Goal: Task Accomplishment & Management: Use online tool/utility

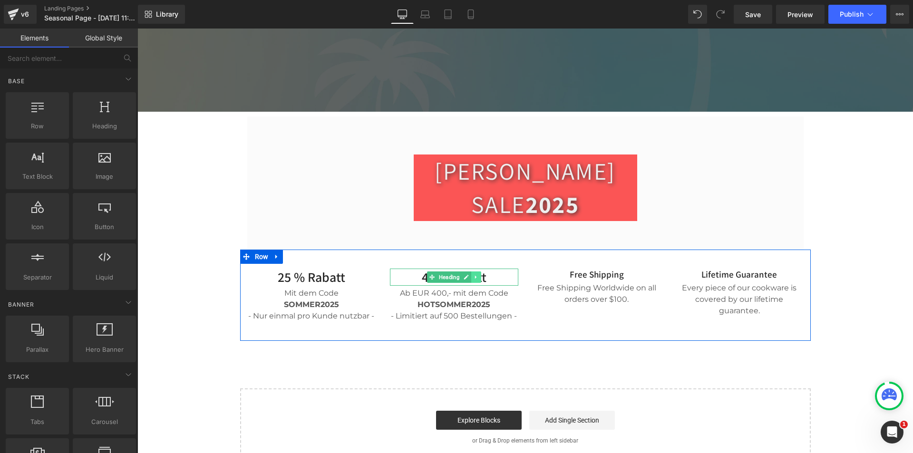
click at [475, 274] on icon at bounding box center [475, 277] width 5 height 6
click at [469, 274] on icon at bounding box center [470, 277] width 5 height 6
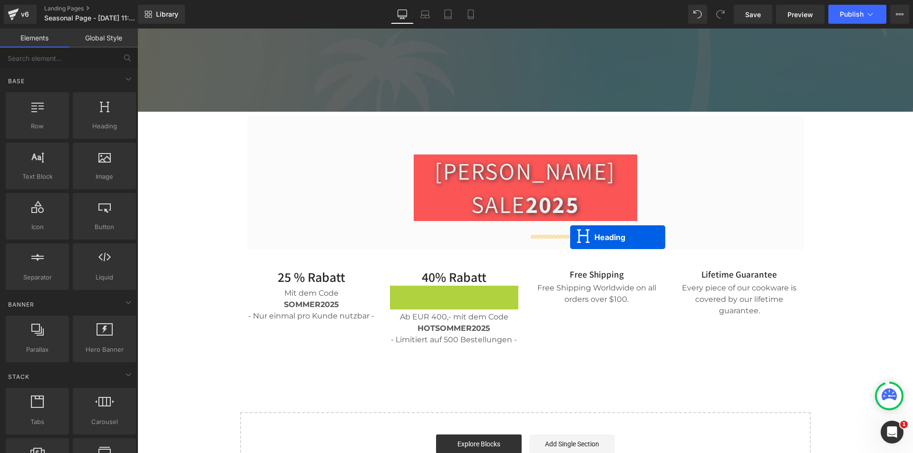
drag, startPoint x: 429, startPoint y: 261, endPoint x: 570, endPoint y: 237, distance: 143.2
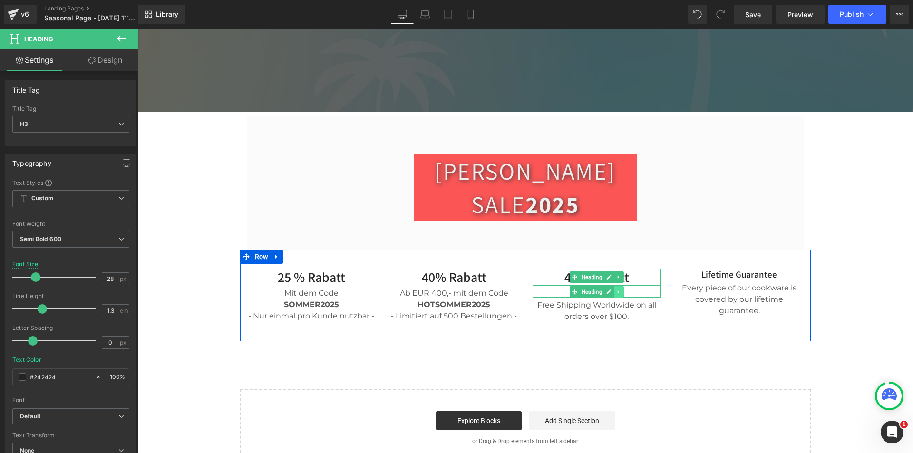
click at [617, 289] on icon at bounding box center [618, 292] width 5 height 6
click at [621, 289] on icon at bounding box center [623, 291] width 5 height 5
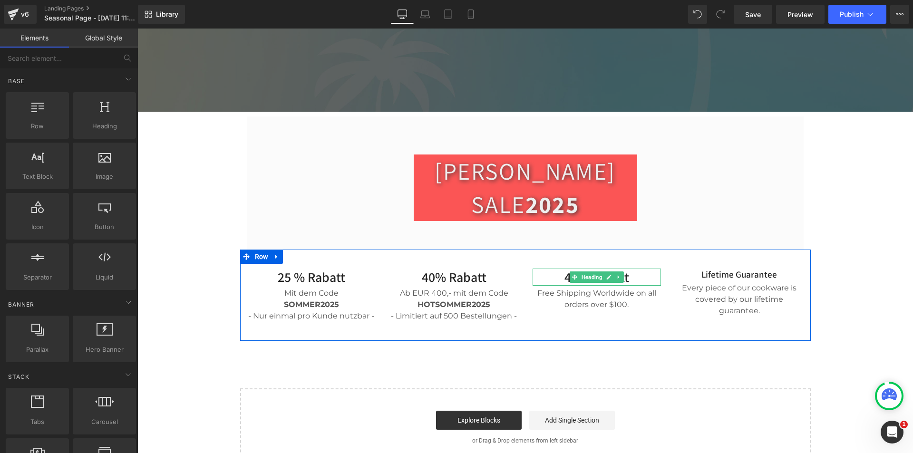
click at [627, 269] on h3 "40% Rabatt" at bounding box center [597, 277] width 128 height 17
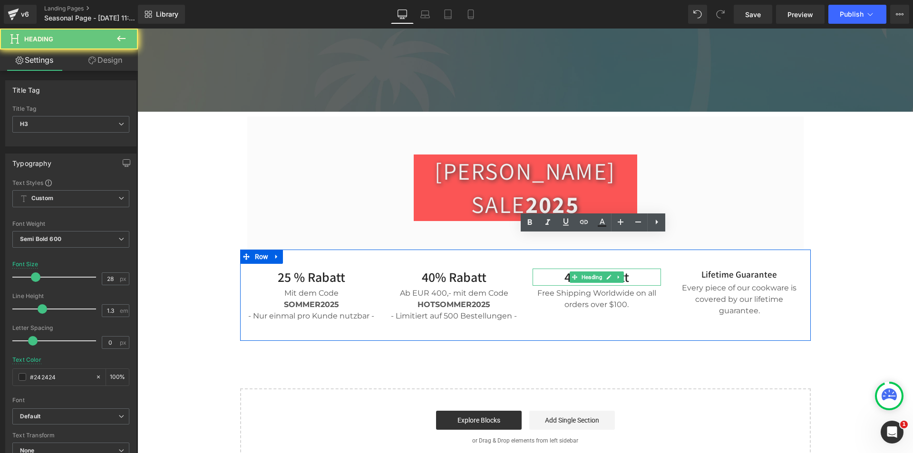
click at [627, 269] on h3 "40% Rabatt" at bounding box center [597, 277] width 128 height 17
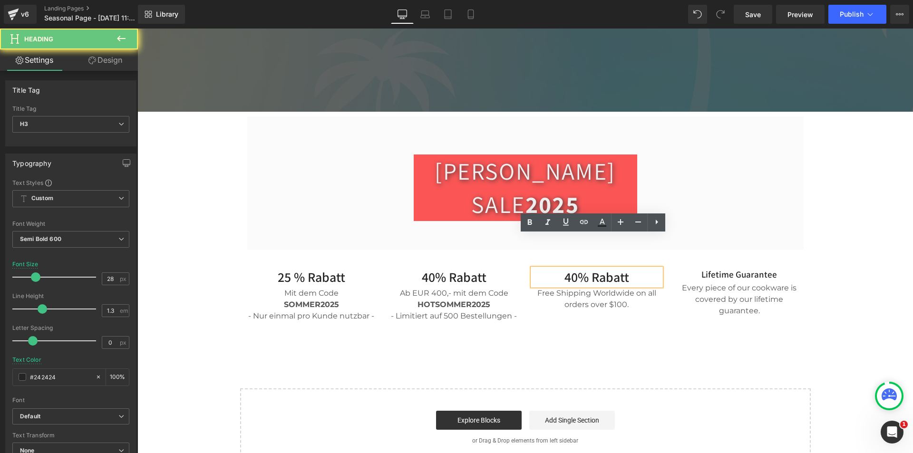
click at [624, 269] on h3 "40% Rabatt" at bounding box center [597, 277] width 128 height 17
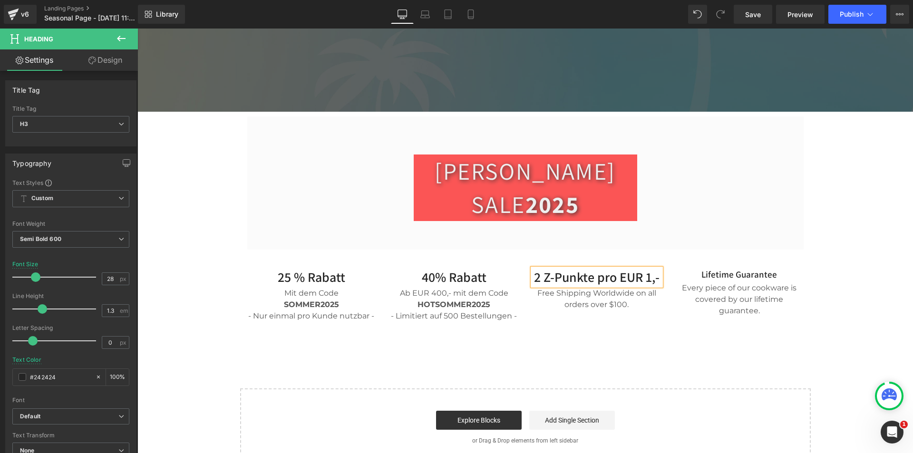
click at [632, 291] on div "25 % Rabatt Heading Mit dem Code SOMMER2025 - Nur einmal pro Kunde nutzbar - Te…" at bounding box center [525, 295] width 571 height 91
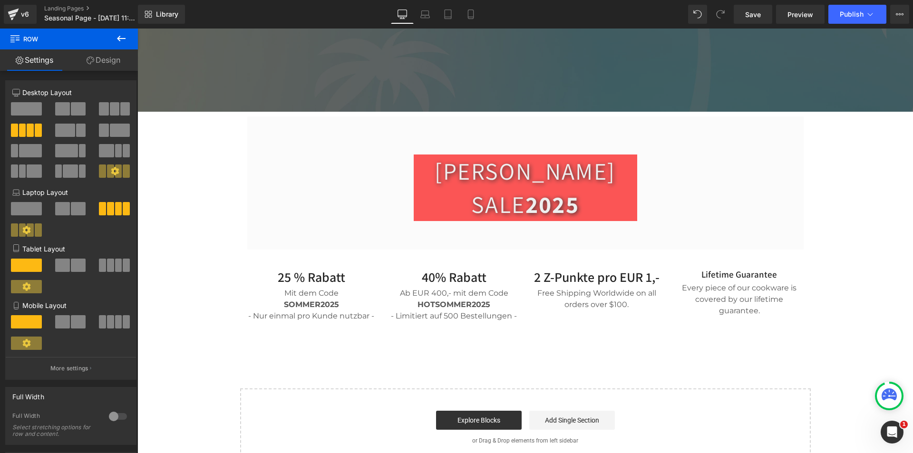
drag, startPoint x: 858, startPoint y: 229, endPoint x: 855, endPoint y: 244, distance: 15.0
click at [858, 229] on div "Cook Without Limit With The World’s Greatest Cookbooks Heading Join us to get u…" at bounding box center [525, 153] width 776 height 626
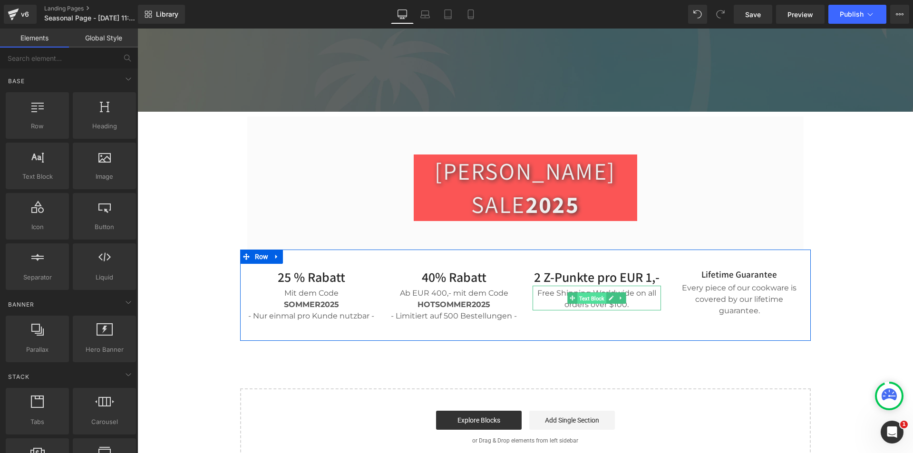
click at [590, 293] on span "Text Block" at bounding box center [591, 298] width 29 height 11
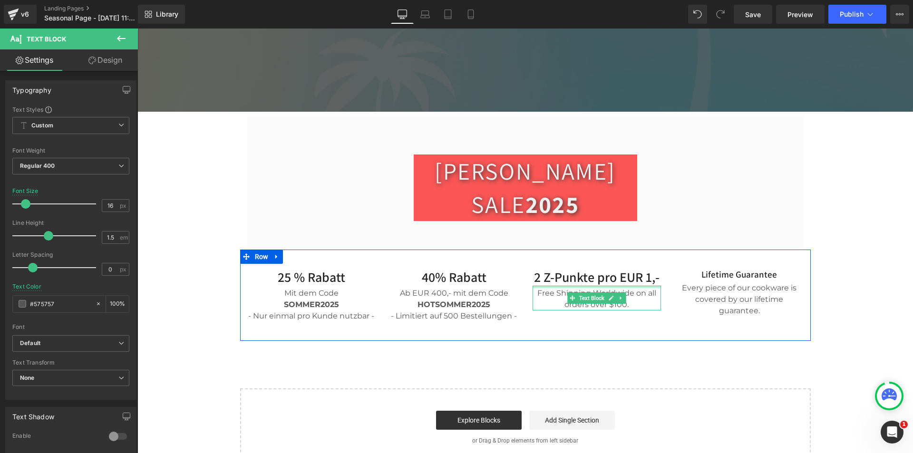
click at [597, 286] on div at bounding box center [597, 287] width 128 height 2
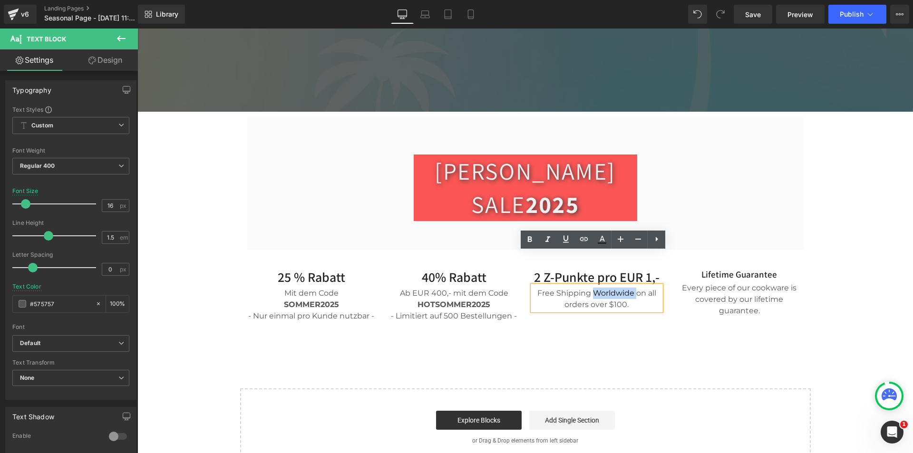
click at [597, 286] on div "Free Shipping Worldwide on all orders over $100." at bounding box center [597, 298] width 128 height 25
click at [594, 286] on div "Free Shipping Worldwide on all orders over $100." at bounding box center [597, 298] width 128 height 25
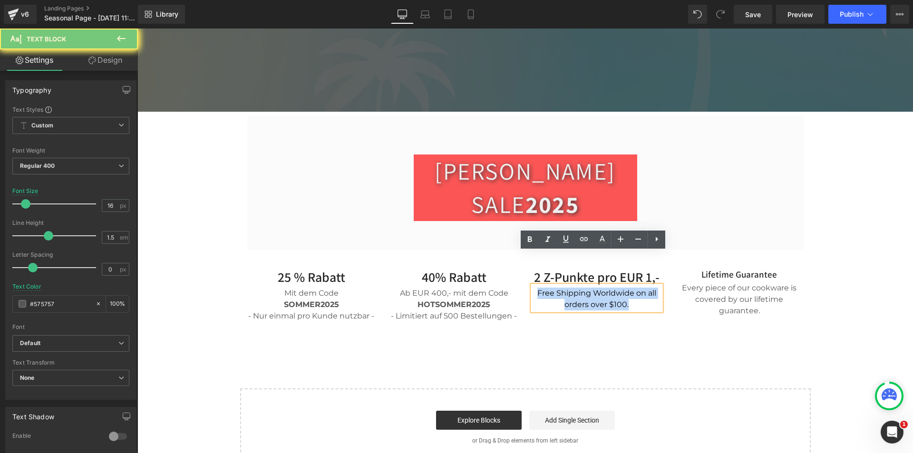
click at [594, 286] on div "Free Shipping Worldwide on all orders over $100." at bounding box center [597, 298] width 128 height 25
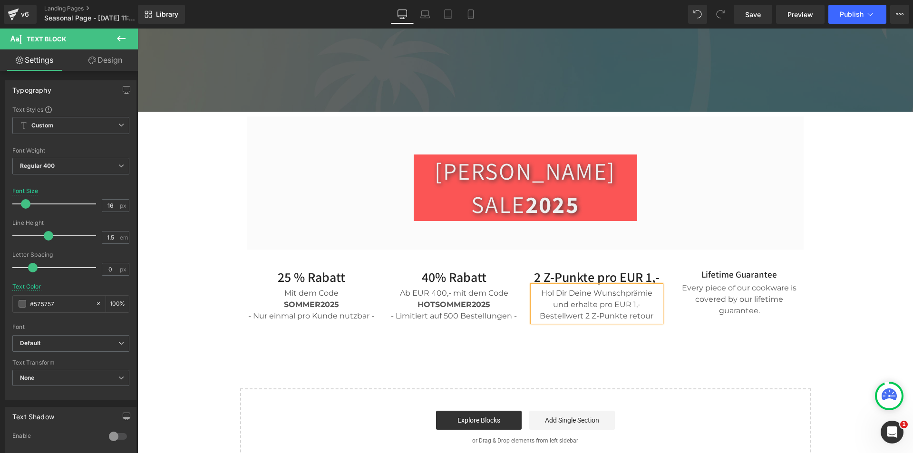
click at [641, 329] on div "Cook Without Limit With The World’s Greatest Cookbooks Heading Join us to get u…" at bounding box center [525, 153] width 776 height 626
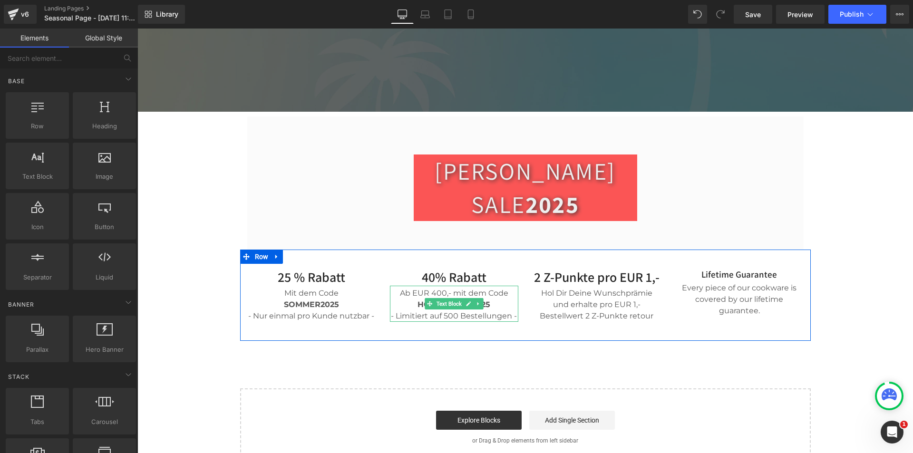
click at [443, 288] on div "Ab EUR 400,- mit dem Code" at bounding box center [454, 293] width 128 height 11
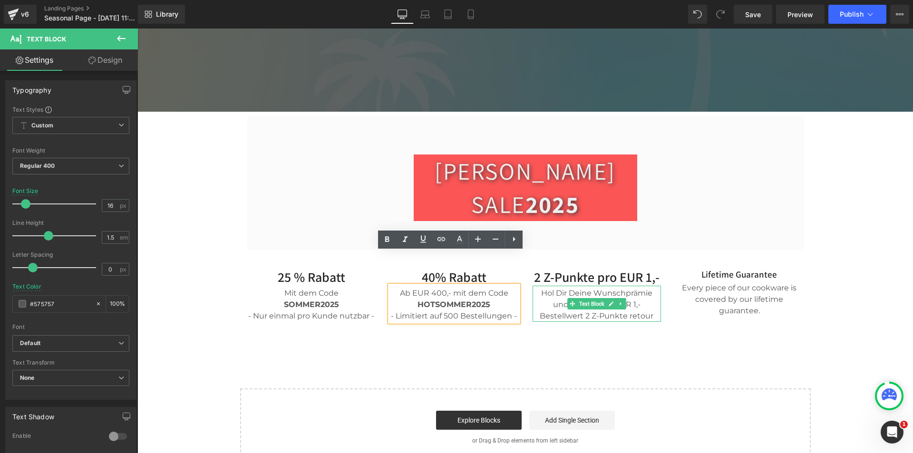
click at [567, 298] on span at bounding box center [572, 303] width 10 height 11
click at [498, 288] on div "Ab EUR 400,- mit dem Code" at bounding box center [454, 293] width 128 height 11
click at [564, 286] on div "Hol Dir Deine Wunschprämie und erhalte pro EUR 1,- Bestellwert 2 Z-Punkte retour" at bounding box center [597, 304] width 128 height 36
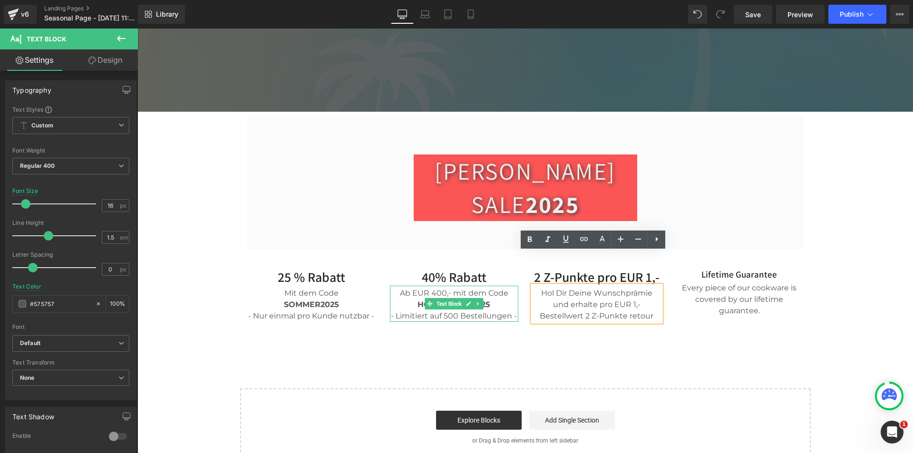
click at [491, 300] on span "HOTSOMMER2025 - Limitiert auf 500 Bestellungen -" at bounding box center [454, 310] width 126 height 20
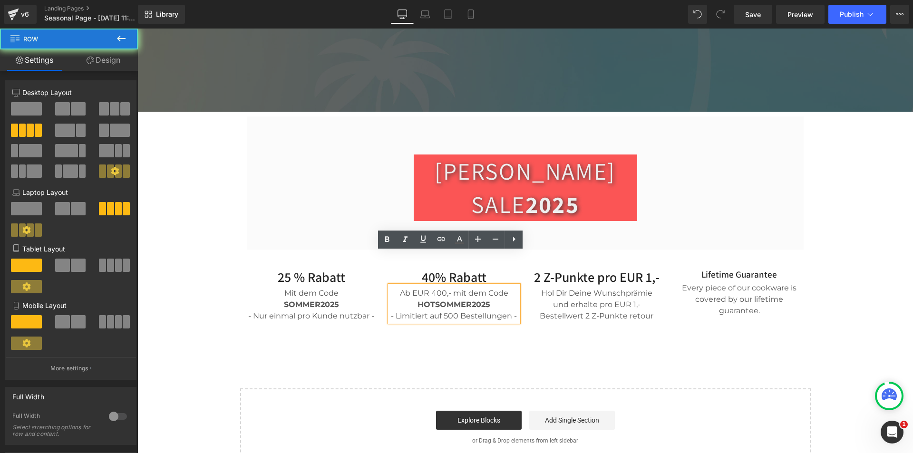
click at [554, 303] on div "25 % Rabatt Heading Mit dem Code SOMMER2025 - Nur einmal pro Kunde nutzbar - Te…" at bounding box center [525, 295] width 571 height 91
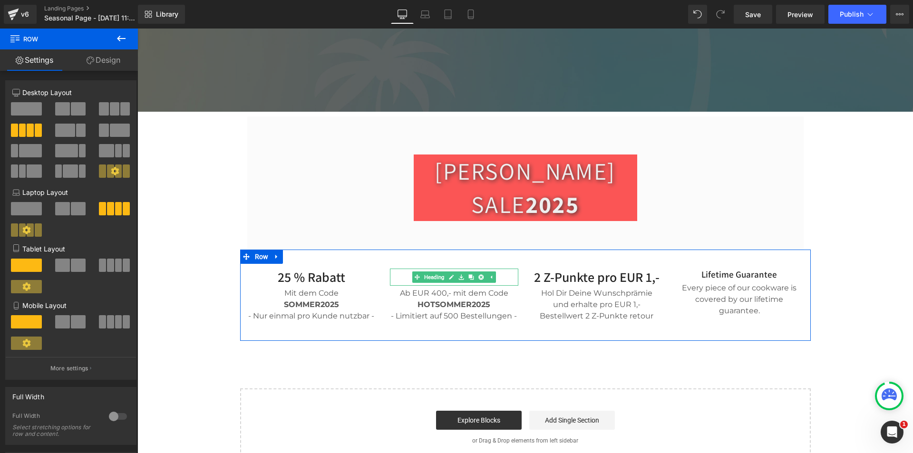
click at [501, 269] on h3 "40% Rabatt" at bounding box center [454, 277] width 128 height 17
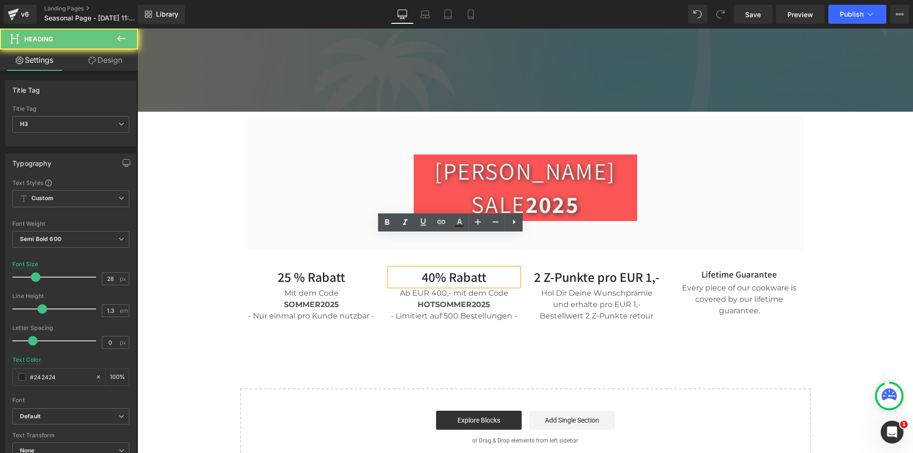
click at [550, 269] on h3 "2 Z-Punkte pro EUR 1,-" at bounding box center [597, 277] width 128 height 17
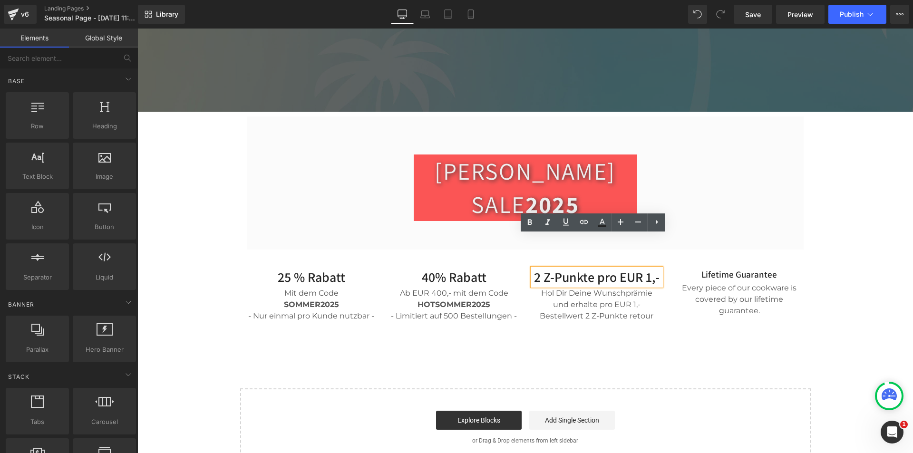
click at [832, 317] on div "Cook Without Limit With The World’s Greatest Cookbooks Heading Join us to get u…" at bounding box center [525, 153] width 776 height 626
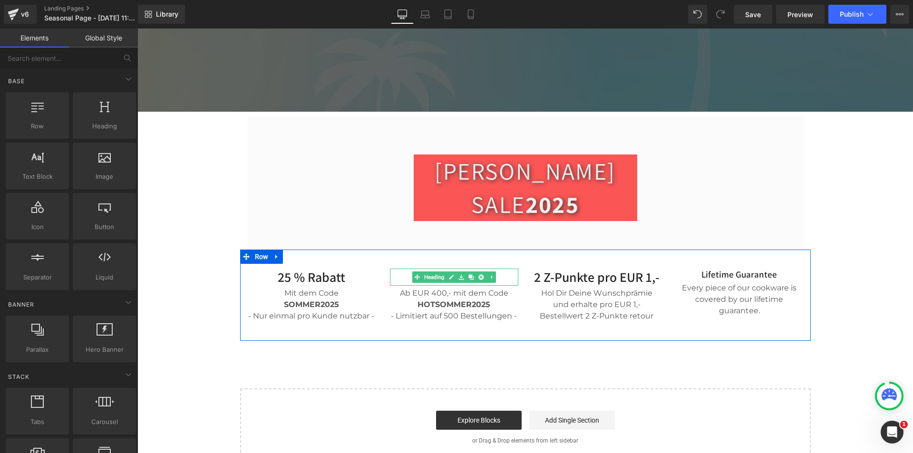
click at [501, 269] on h3 "40% Rabatt" at bounding box center [454, 277] width 128 height 17
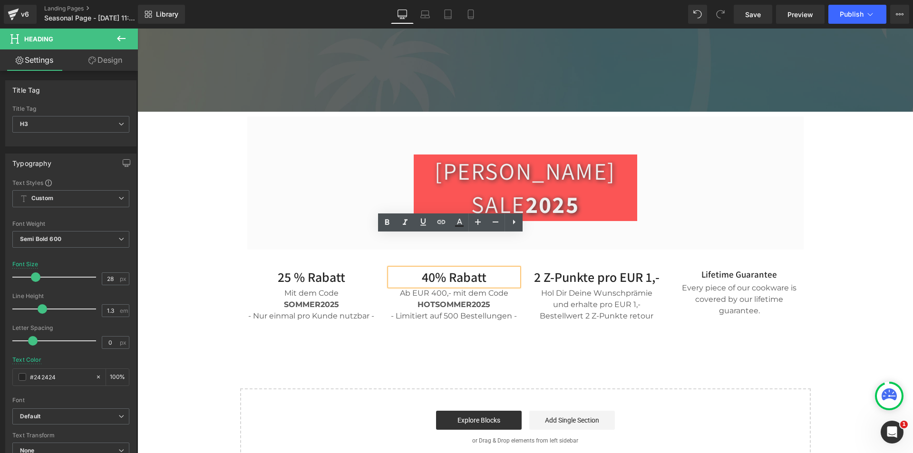
click at [383, 269] on div "40% Rabatt Heading Ab EUR 400,- mit dem Code HOTSOMMER2025 - Limitiert auf 500 …" at bounding box center [454, 295] width 143 height 53
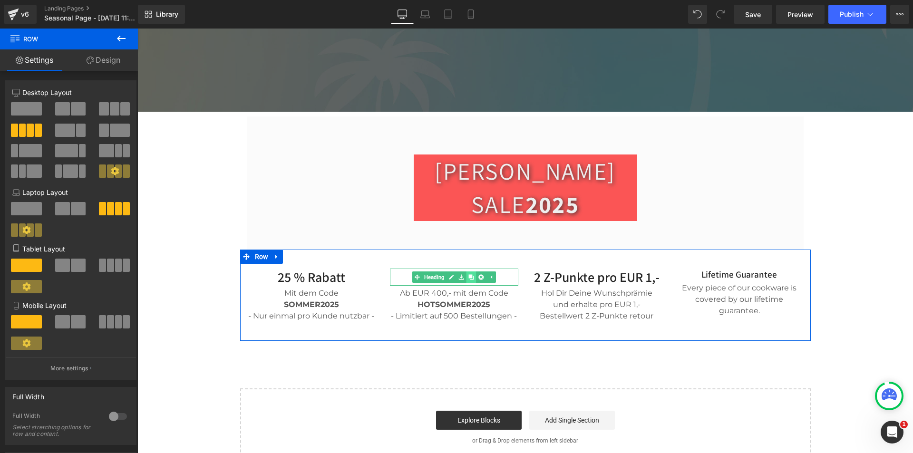
click at [468, 274] on icon at bounding box center [470, 276] width 5 height 5
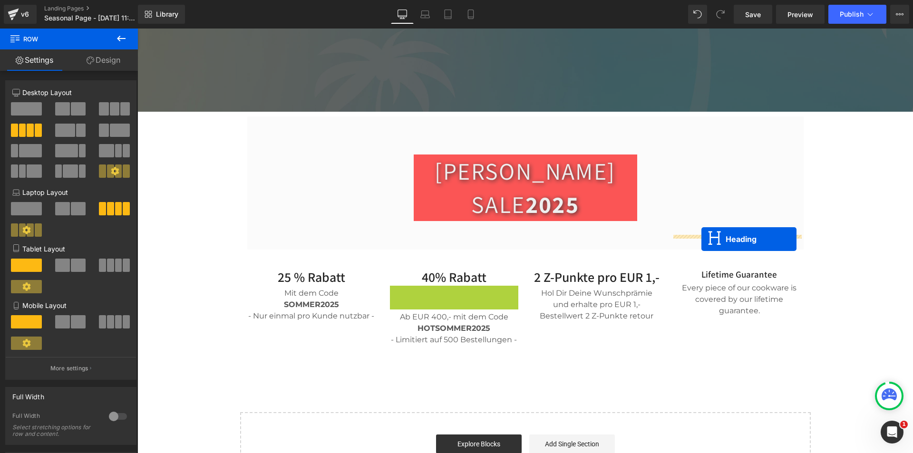
drag, startPoint x: 426, startPoint y: 259, endPoint x: 702, endPoint y: 239, distance: 276.1
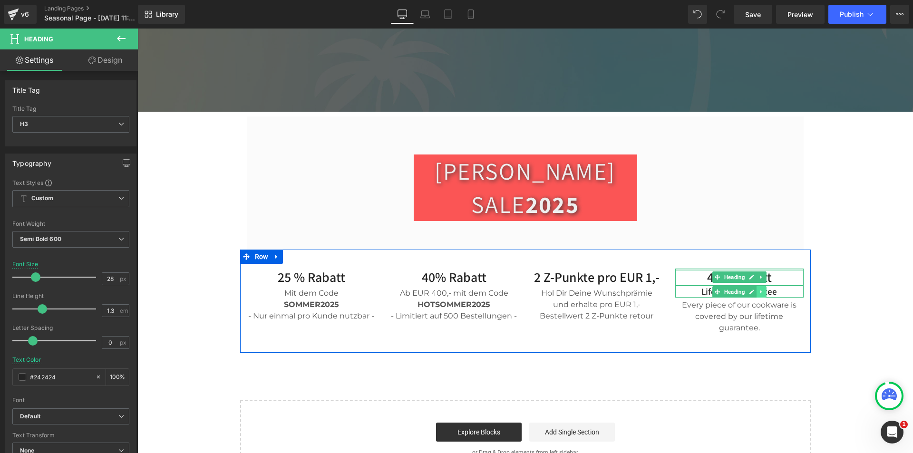
click at [759, 289] on icon at bounding box center [761, 292] width 5 height 6
click at [764, 289] on icon at bounding box center [766, 291] width 5 height 5
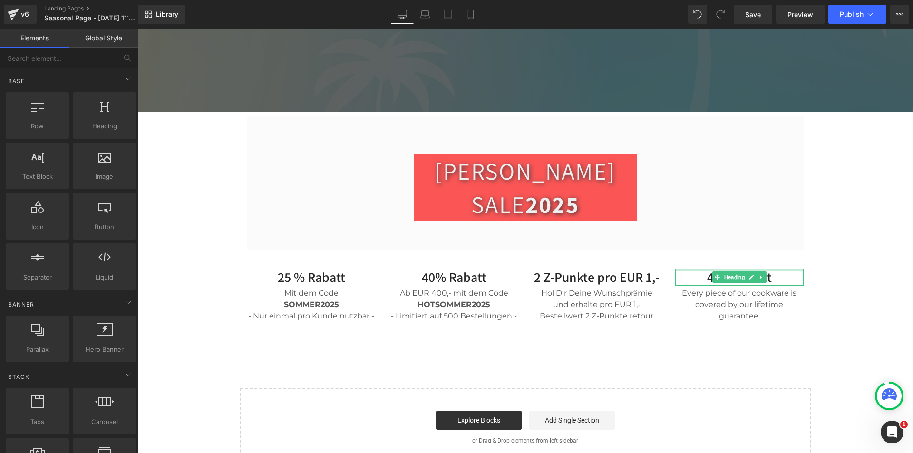
click at [821, 277] on div "Cook Without Limit With The World’s Greatest Cookbooks Heading Join us to get u…" at bounding box center [525, 153] width 776 height 626
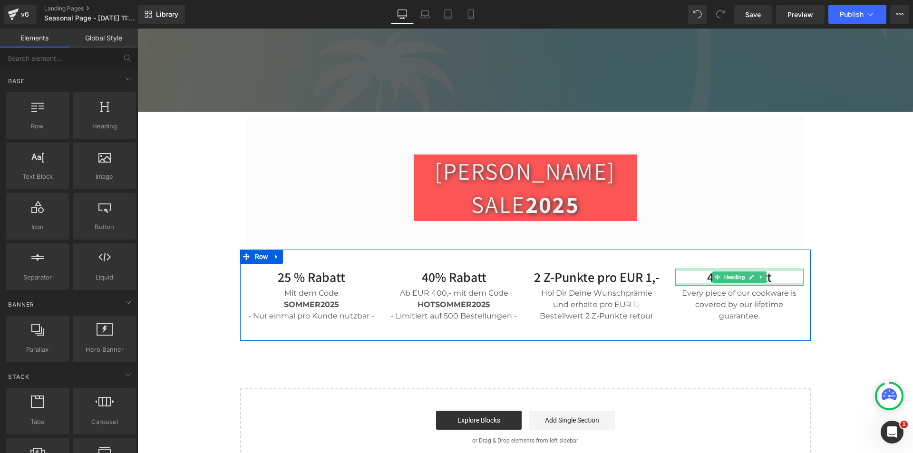
click at [773, 269] on h3 "40% Rabatt" at bounding box center [739, 277] width 128 height 17
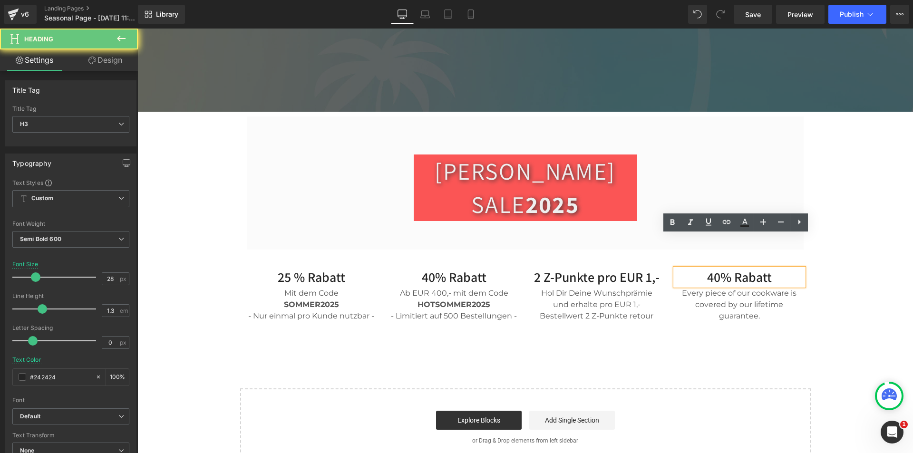
click at [773, 269] on h3 "40% Rabatt" at bounding box center [739, 277] width 128 height 17
click at [754, 269] on h3 "40% Rabatt" at bounding box center [739, 277] width 128 height 17
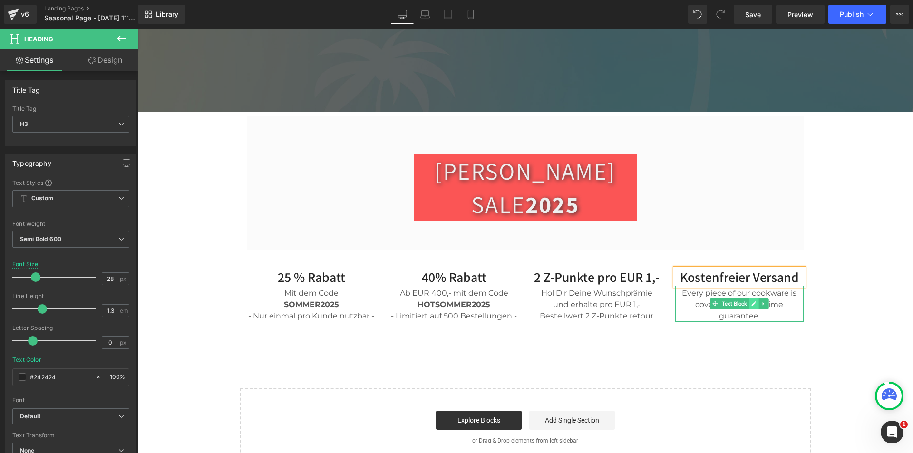
click at [751, 301] on icon at bounding box center [753, 304] width 5 height 6
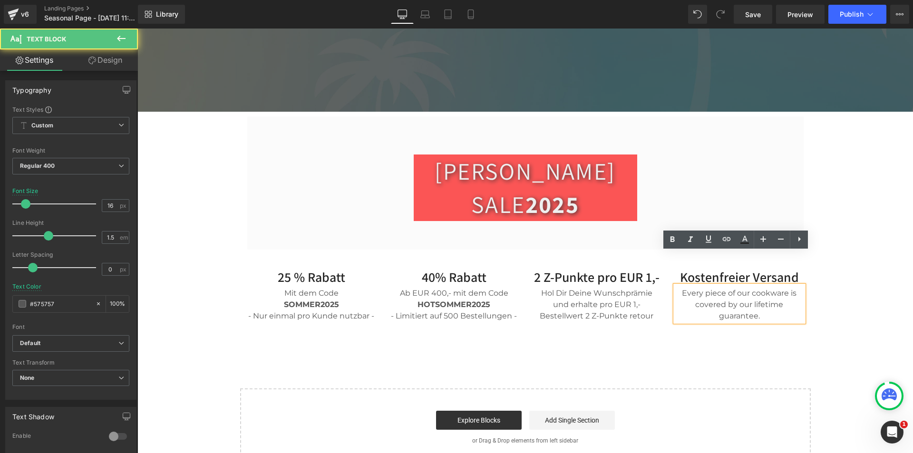
click at [772, 286] on div "Every piece of our cookware is covered by our lifetime guarantee." at bounding box center [739, 304] width 128 height 36
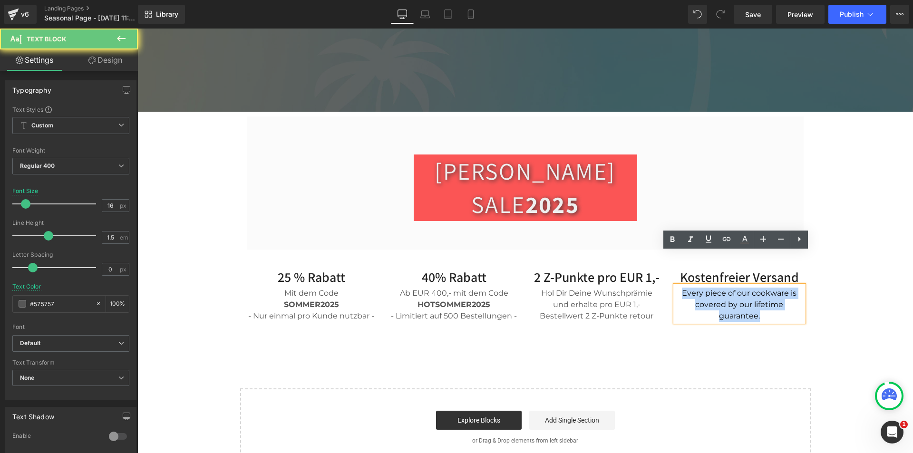
click at [772, 286] on div "Every piece of our cookware is covered by our lifetime guarantee." at bounding box center [739, 304] width 128 height 36
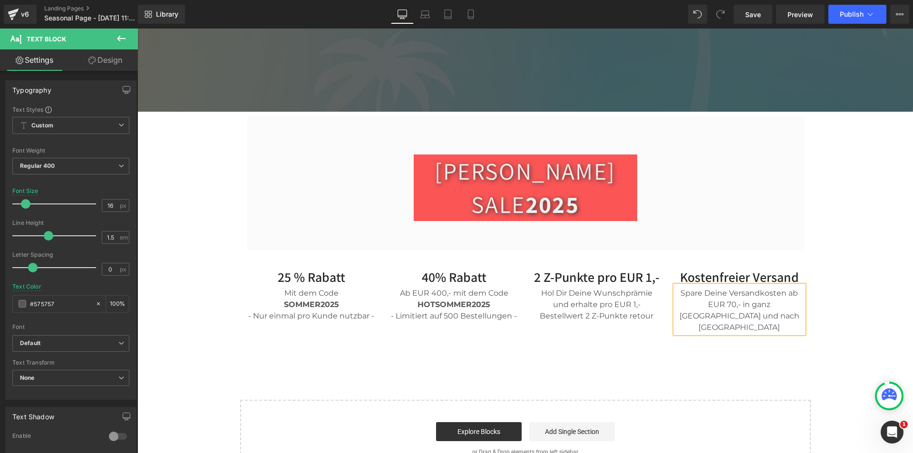
click at [847, 325] on div "Cook Without Limit With The World’s Greatest Cookbooks Heading Join us to get u…" at bounding box center [525, 159] width 776 height 638
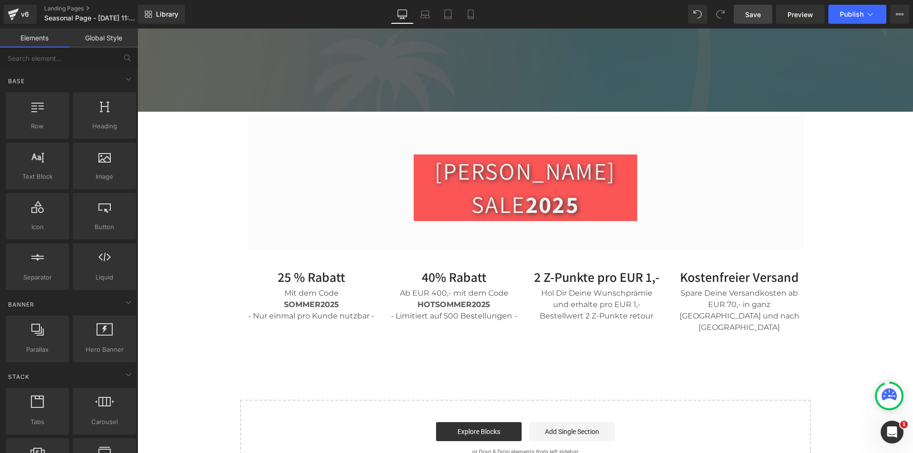
click at [749, 12] on span "Save" at bounding box center [753, 15] width 16 height 10
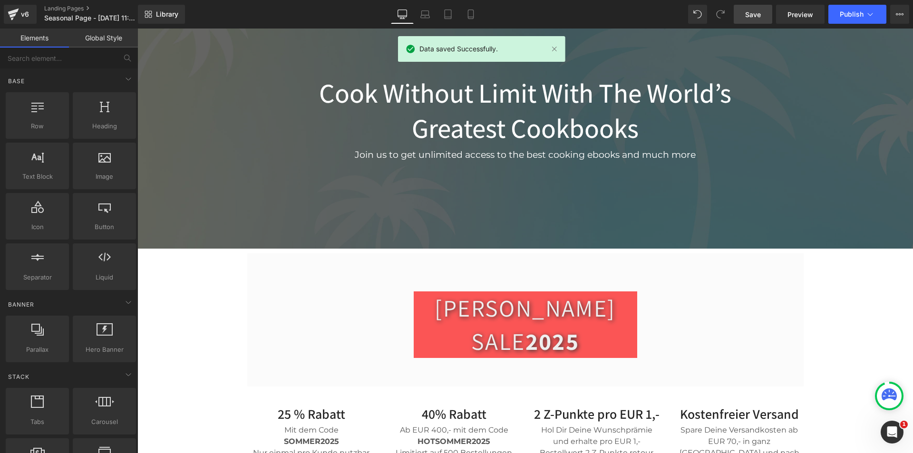
scroll to position [285, 0]
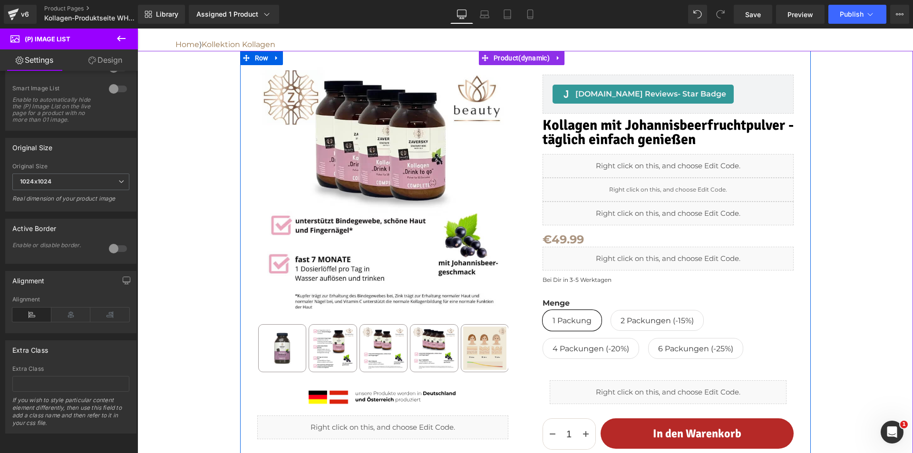
scroll to position [95, 0]
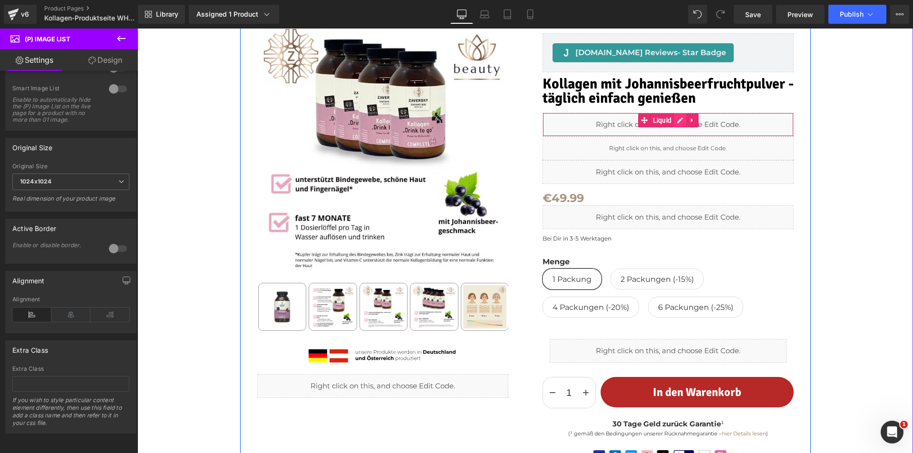
click at [677, 118] on div "Liquid" at bounding box center [668, 125] width 251 height 24
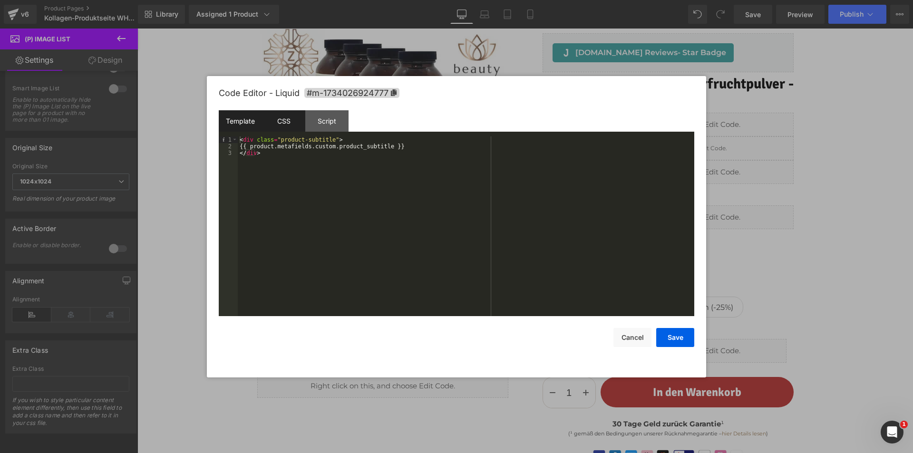
click at [289, 123] on div "CSS" at bounding box center [283, 120] width 43 height 21
click at [325, 121] on div "Script" at bounding box center [326, 120] width 43 height 21
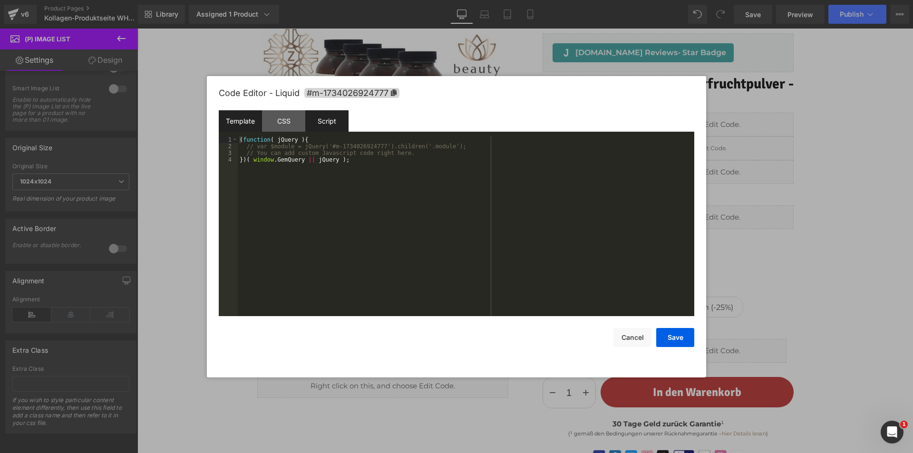
click at [247, 117] on div "Template" at bounding box center [240, 120] width 43 height 21
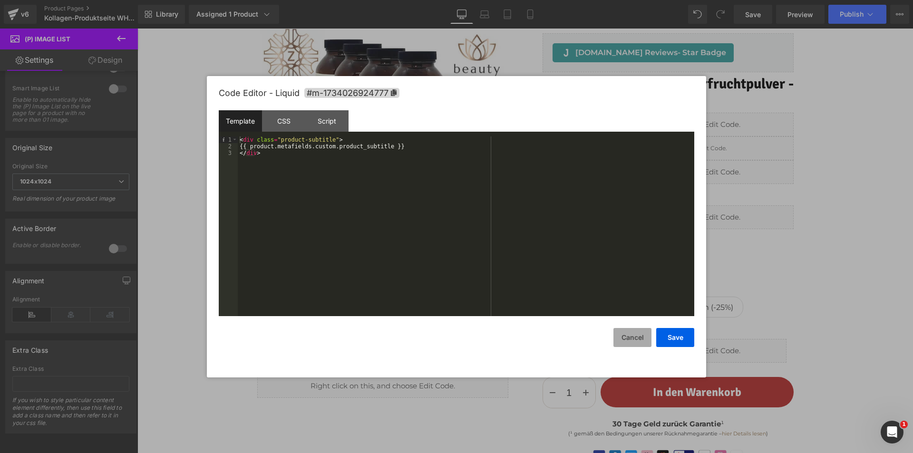
drag, startPoint x: 632, startPoint y: 336, endPoint x: 449, endPoint y: 246, distance: 204.0
click at [632, 336] on button "Cancel" at bounding box center [633, 337] width 38 height 19
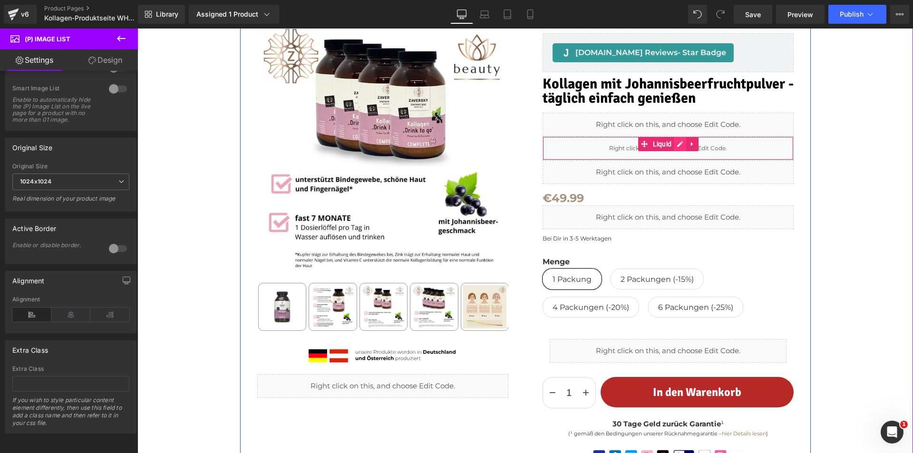
click at [678, 140] on div "Liquid" at bounding box center [668, 149] width 251 height 24
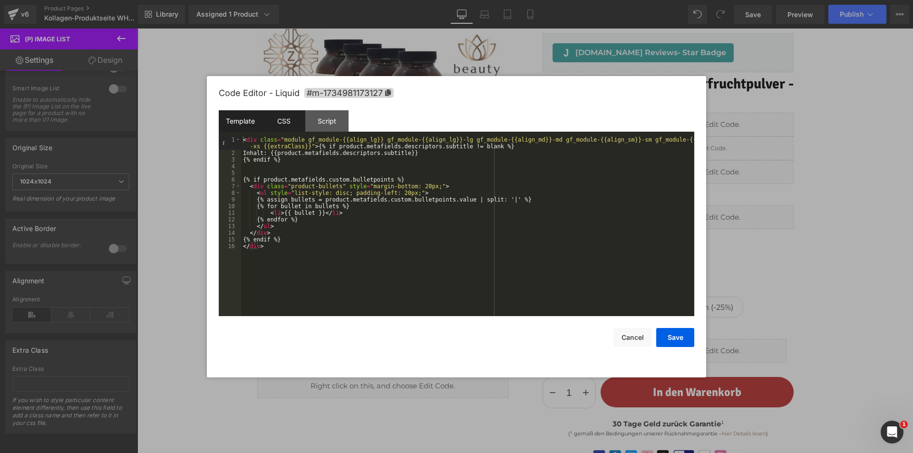
click at [286, 118] on div "CSS" at bounding box center [283, 120] width 43 height 21
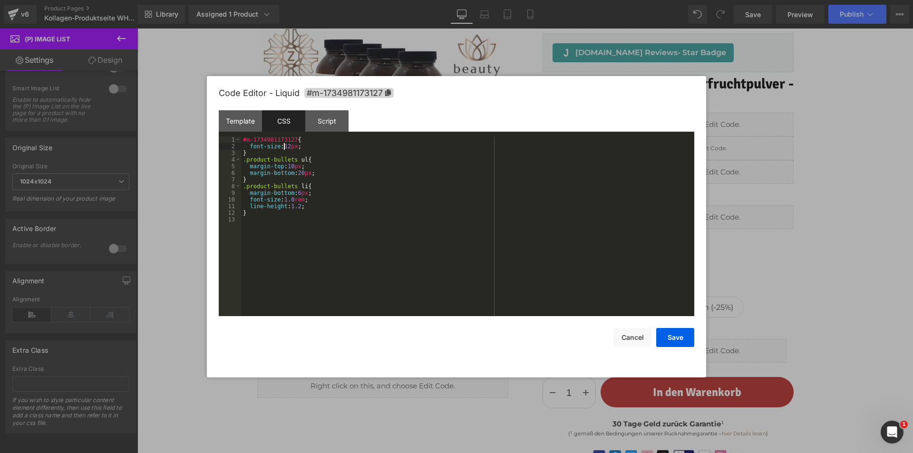
drag, startPoint x: 285, startPoint y: 147, endPoint x: 298, endPoint y: 162, distance: 19.2
click at [284, 147] on div "#m-1734981173127 { font-size : 12 px ; } .product-bullets ul { margin-top : 10 …" at bounding box center [467, 233] width 453 height 193
drag, startPoint x: 305, startPoint y: 199, endPoint x: 284, endPoint y: 198, distance: 21.5
click at [284, 198] on div "#m-1734981173127 { font-size : 12 px ; } .product-bullets ul { margin-top : 10 …" at bounding box center [467, 233] width 453 height 193
click at [666, 338] on button "Save" at bounding box center [675, 337] width 38 height 19
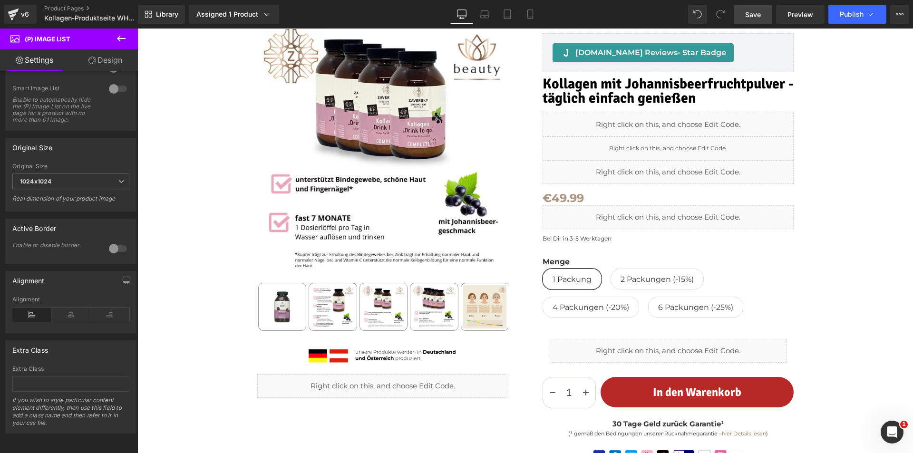
click at [756, 13] on span "Save" at bounding box center [753, 15] width 16 height 10
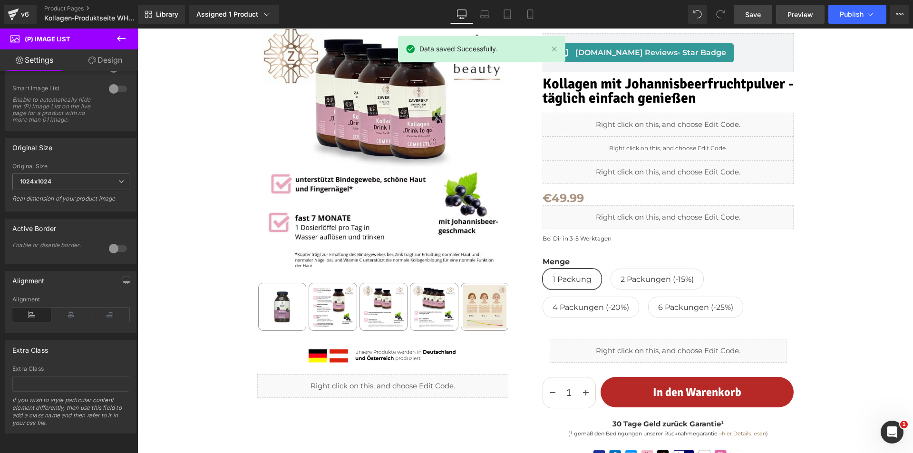
click at [802, 20] on link "Preview" at bounding box center [800, 14] width 49 height 19
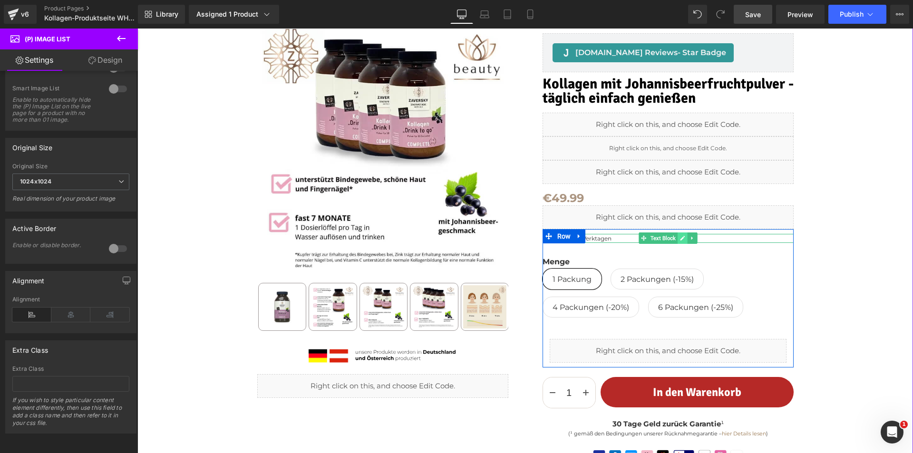
click at [680, 238] on icon at bounding box center [682, 238] width 5 height 6
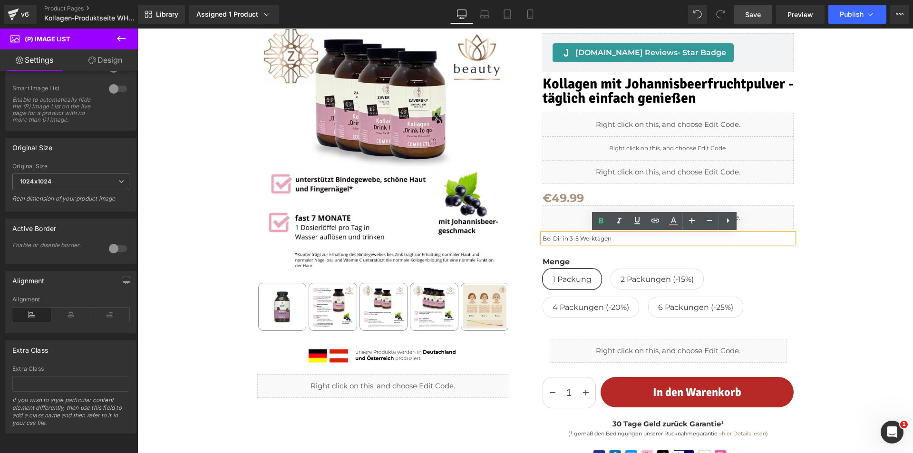
click at [574, 235] on p "Bei Dir in 3-5 Werktagen" at bounding box center [668, 238] width 251 height 9
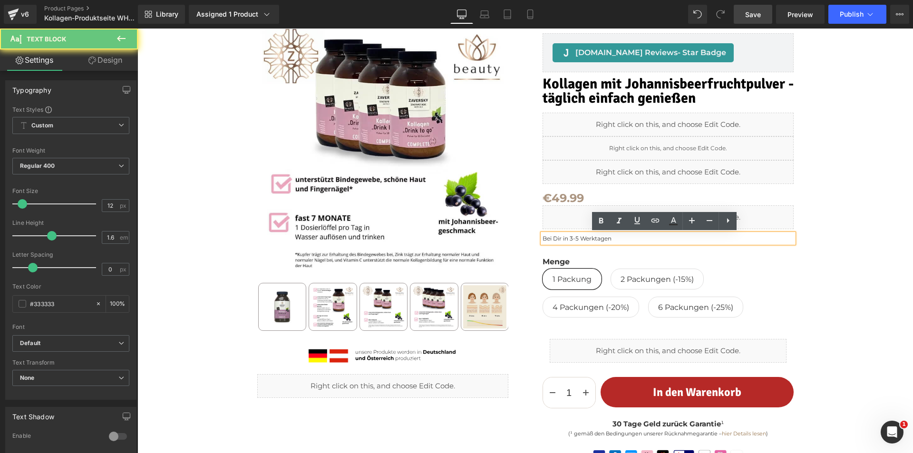
click at [574, 235] on p "Bei Dir in 3-5 Werktagen" at bounding box center [668, 238] width 251 height 9
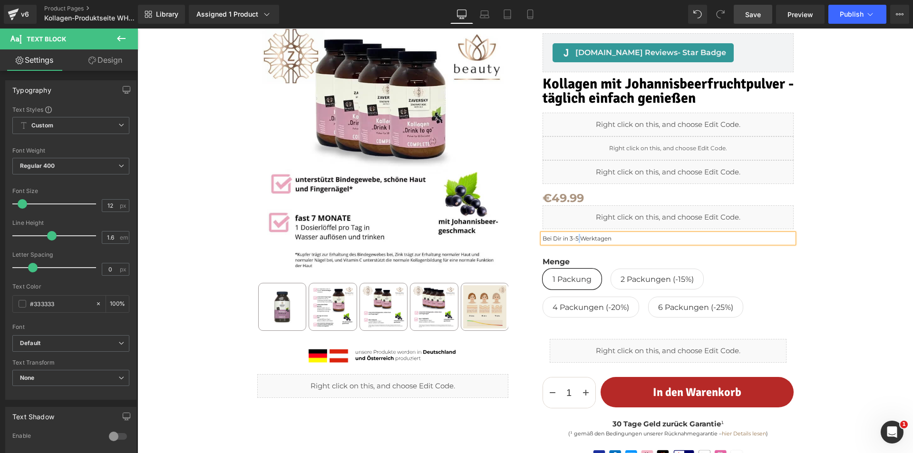
click at [837, 250] on div "Sale Off ‹" at bounding box center [525, 289] width 766 height 558
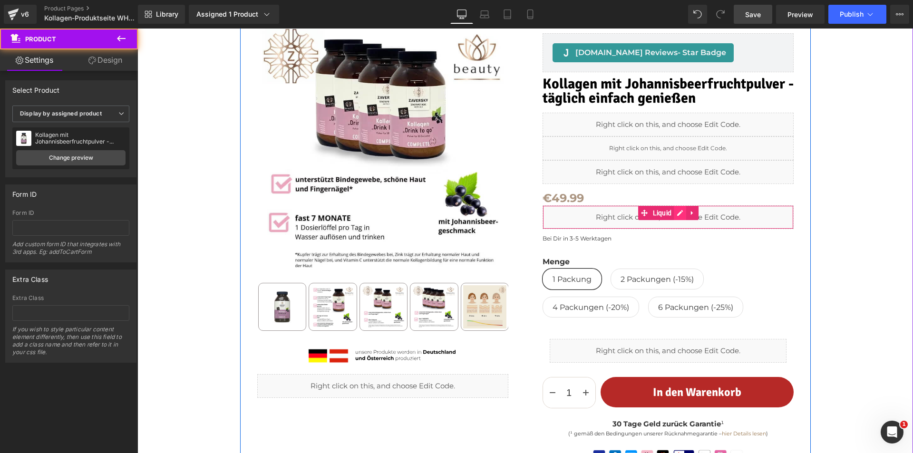
click at [679, 214] on div "Liquid" at bounding box center [668, 217] width 251 height 24
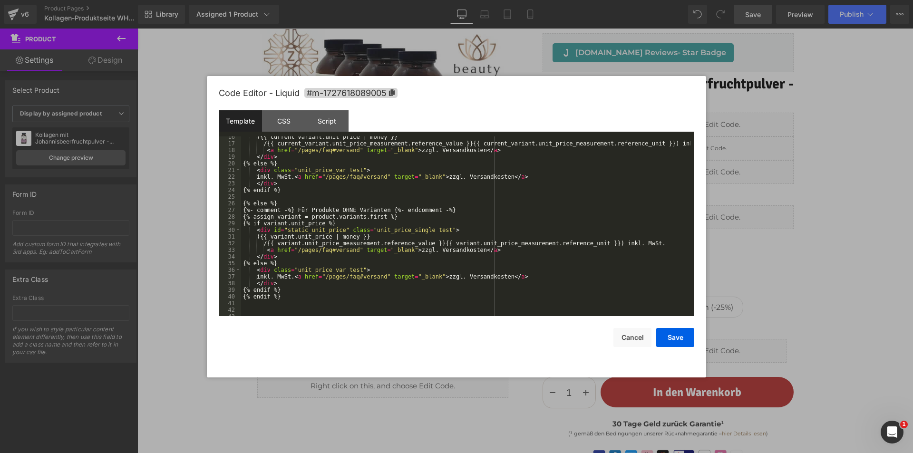
scroll to position [57, 0]
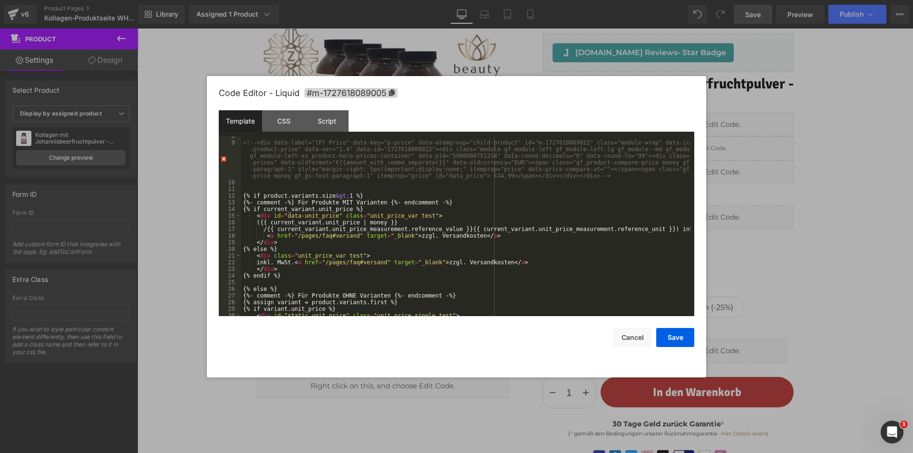
click at [484, 235] on div "<!-- <div data-label="(P) Price" data-key="p-price" data-atomgroup="child-produ…" at bounding box center [465, 229] width 449 height 193
click at [267, 229] on div "<!-- <div data-label="(P) Price" data-key="p-price" data-atomgroup="child-produ…" at bounding box center [465, 229] width 449 height 193
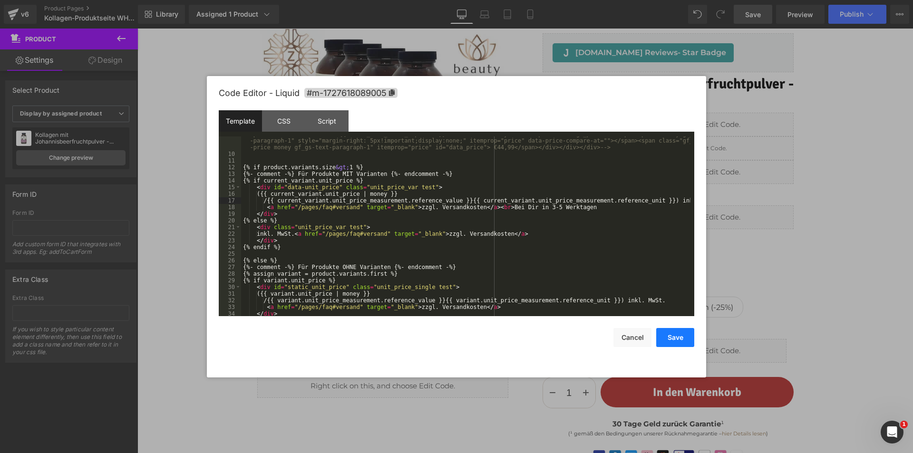
click at [680, 338] on button "Save" at bounding box center [675, 337] width 38 height 19
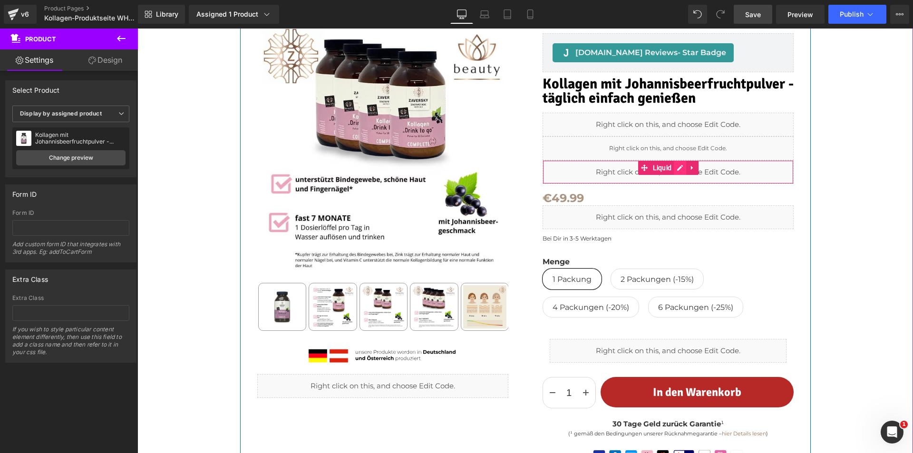
click at [672, 167] on div "Liquid" at bounding box center [668, 172] width 251 height 24
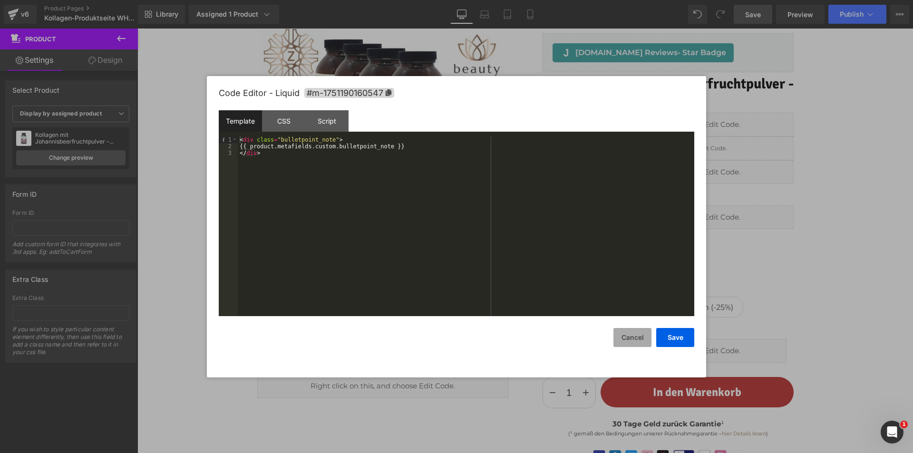
click at [631, 339] on button "Cancel" at bounding box center [633, 337] width 38 height 19
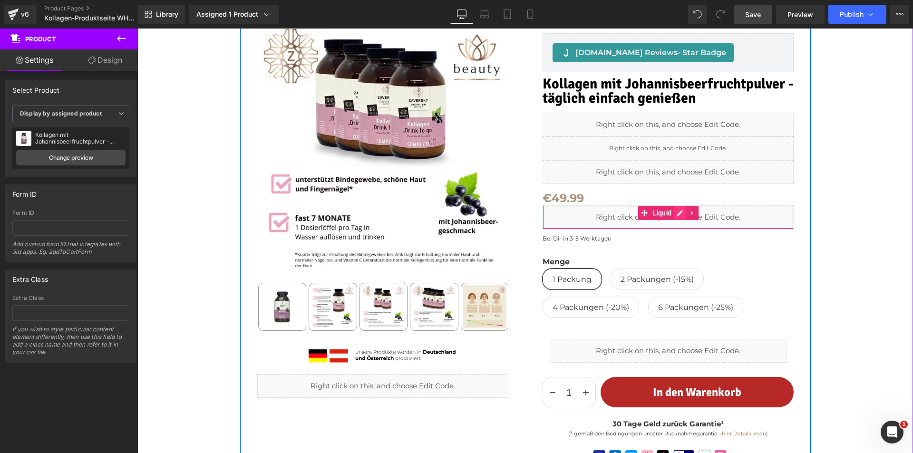
click at [670, 210] on div "Liquid" at bounding box center [668, 217] width 251 height 24
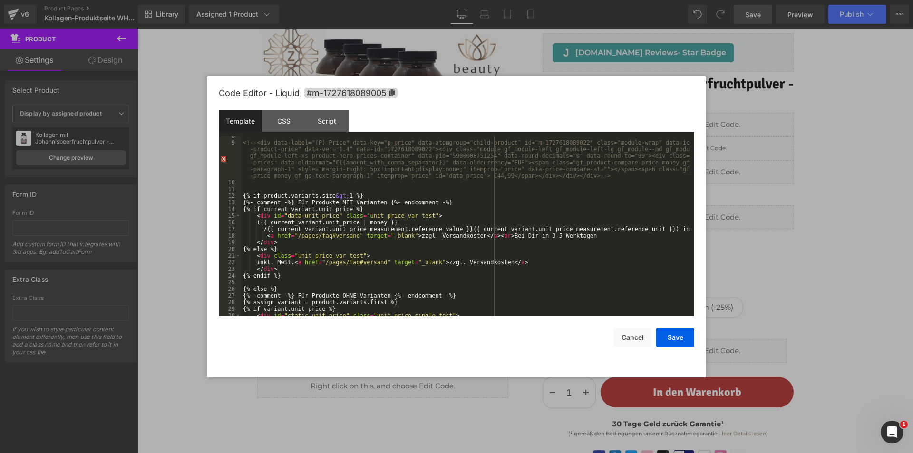
scroll to position [57, 0]
click at [269, 229] on div "<!-- <div data-label="(P) Price" data-key="p-price" data-atomgroup="child-produ…" at bounding box center [465, 229] width 449 height 193
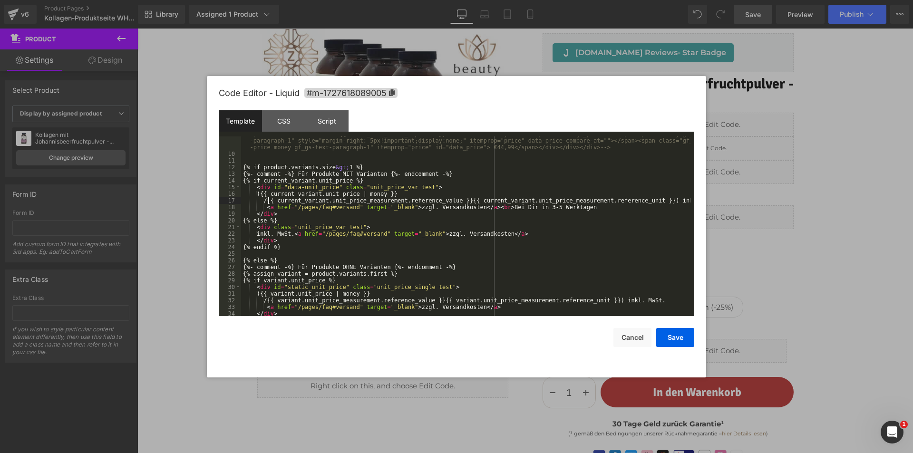
scroll to position [114, 0]
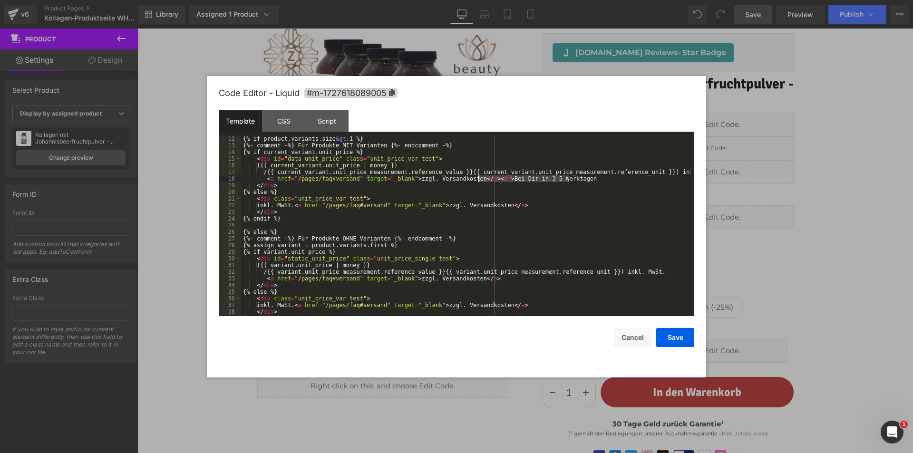
drag, startPoint x: 578, startPoint y: 181, endPoint x: 485, endPoint y: 213, distance: 98.1
click at [479, 178] on div "{% if product.variants.size &gt; 1 %} {%- comment -%} Für Produkte MIT Variante…" at bounding box center [465, 232] width 449 height 193
click at [496, 283] on div "{% if product.variants.size &gt; 1 %} {%- comment -%} Für Produkte MIT Variante…" at bounding box center [465, 232] width 449 height 193
click at [492, 280] on div "{% if product.variants.size &gt; 1 %} {%- comment -%} Für Produkte MIT Variante…" at bounding box center [465, 232] width 449 height 193
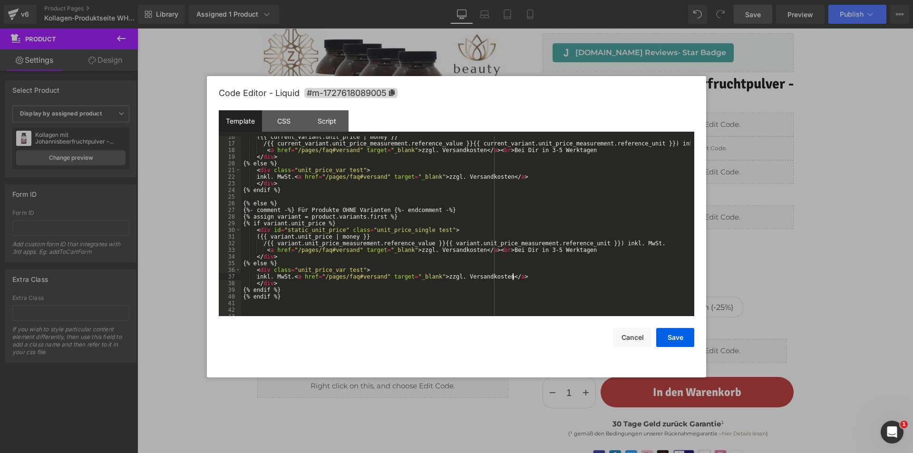
click at [527, 274] on div "({{ current_variant.unit_price | money }} /{{ current_variant.unit_price_measur…" at bounding box center [465, 230] width 449 height 193
click at [673, 339] on button "Save" at bounding box center [675, 337] width 38 height 19
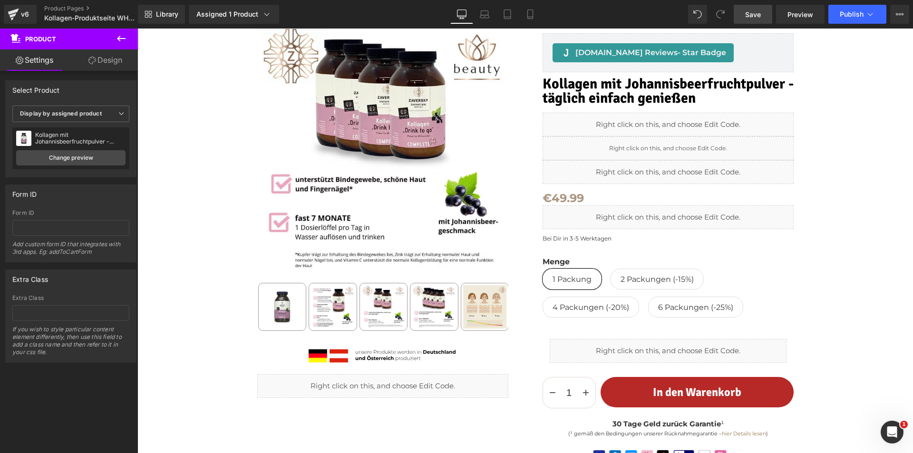
click at [747, 13] on span "Save" at bounding box center [753, 15] width 16 height 10
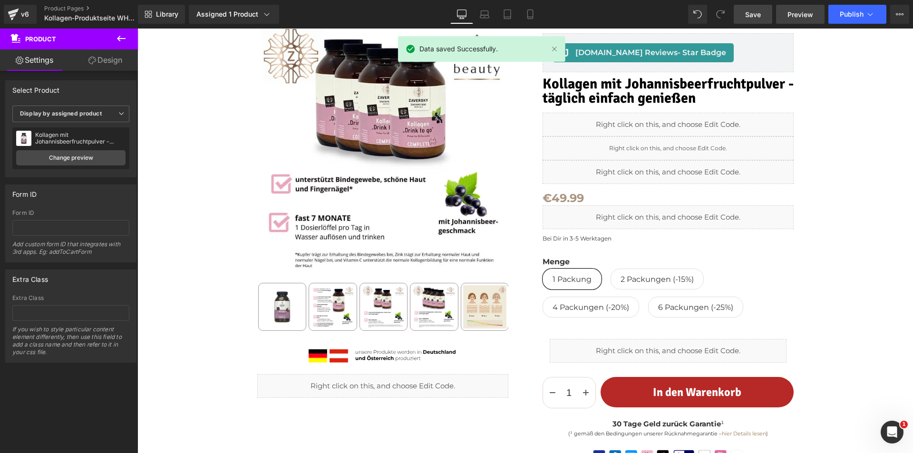
click at [793, 12] on span "Preview" at bounding box center [801, 15] width 26 height 10
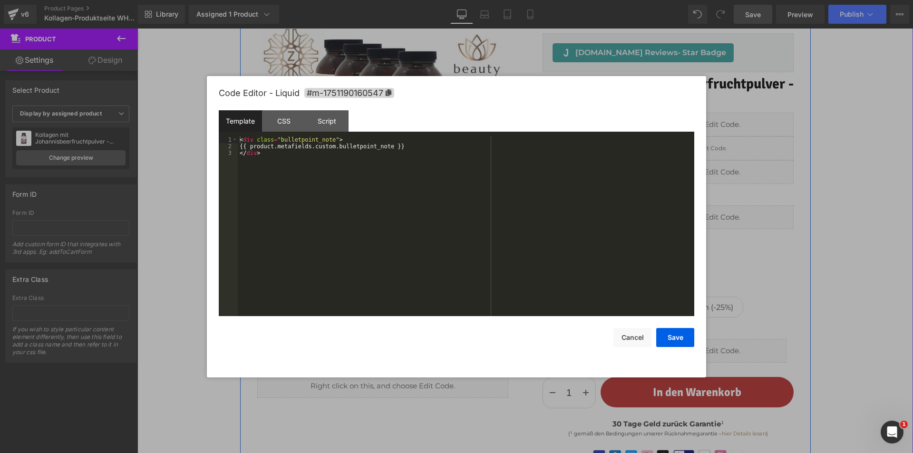
click at [674, 165] on div "Liquid" at bounding box center [668, 172] width 251 height 24
click at [623, 336] on button "Cancel" at bounding box center [633, 337] width 38 height 19
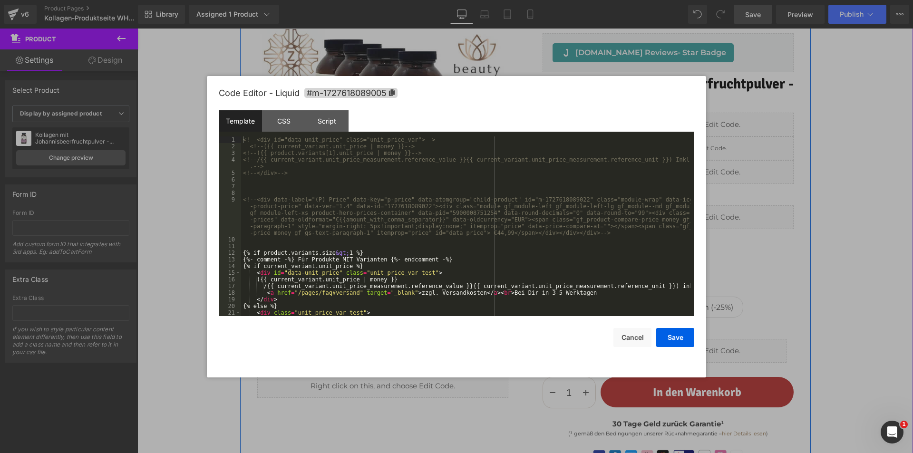
drag, startPoint x: 673, startPoint y: 211, endPoint x: 710, endPoint y: 251, distance: 54.2
click at [673, 211] on div "Liquid" at bounding box center [668, 217] width 251 height 24
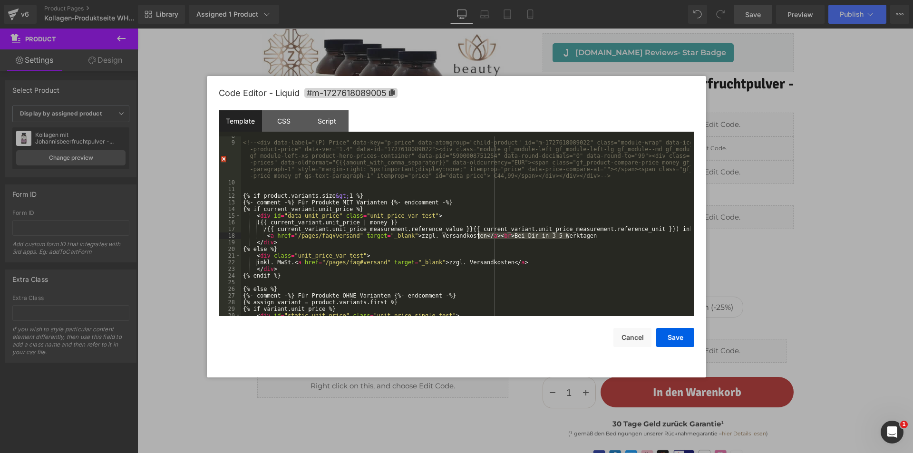
drag, startPoint x: 573, startPoint y: 236, endPoint x: 480, endPoint y: 234, distance: 92.3
click at [479, 234] on div "<!-- <div data-label="(P) Price" data-key="p-price" data-atomgroup="child-produ…" at bounding box center [465, 229] width 449 height 193
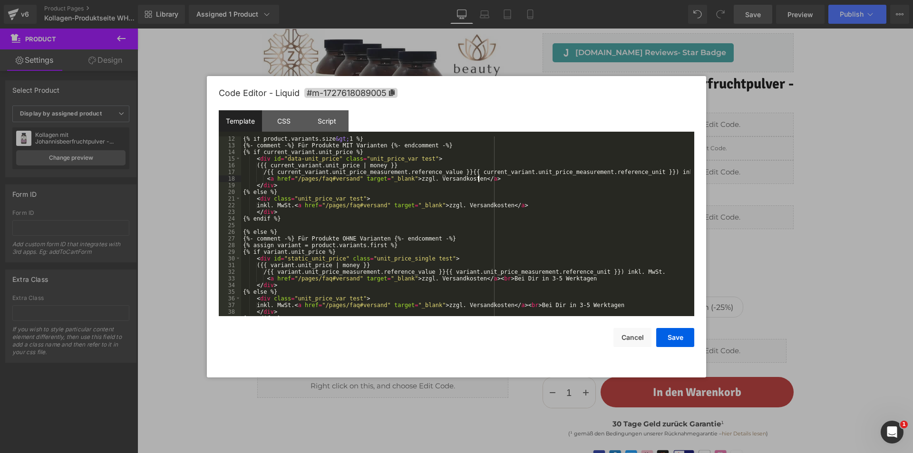
scroll to position [114, 0]
drag, startPoint x: 573, startPoint y: 280, endPoint x: 479, endPoint y: 279, distance: 93.7
click at [479, 279] on div "{% if product.variants.size &gt; 1 %} {%- comment -%} Für Produkte MIT Variante…" at bounding box center [465, 232] width 449 height 193
drag, startPoint x: 614, startPoint y: 305, endPoint x: 524, endPoint y: 286, distance: 91.8
click at [514, 304] on div "{% if product.variants.size &gt; 1 %} {%- comment -%} Für Produkte MIT Variante…" at bounding box center [465, 232] width 449 height 193
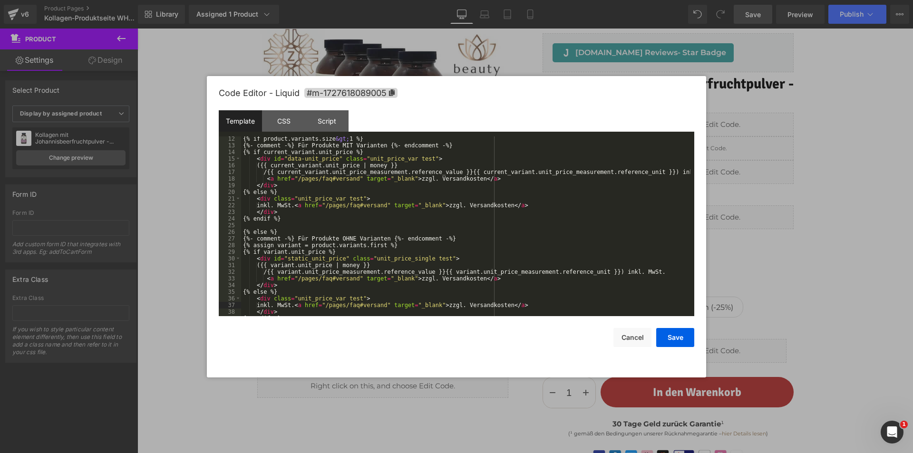
scroll to position [153, 0]
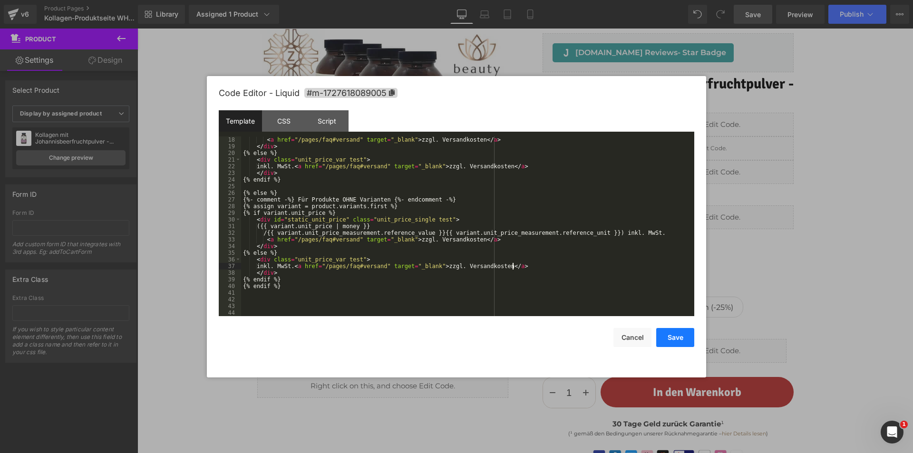
click at [677, 334] on button "Save" at bounding box center [675, 337] width 38 height 19
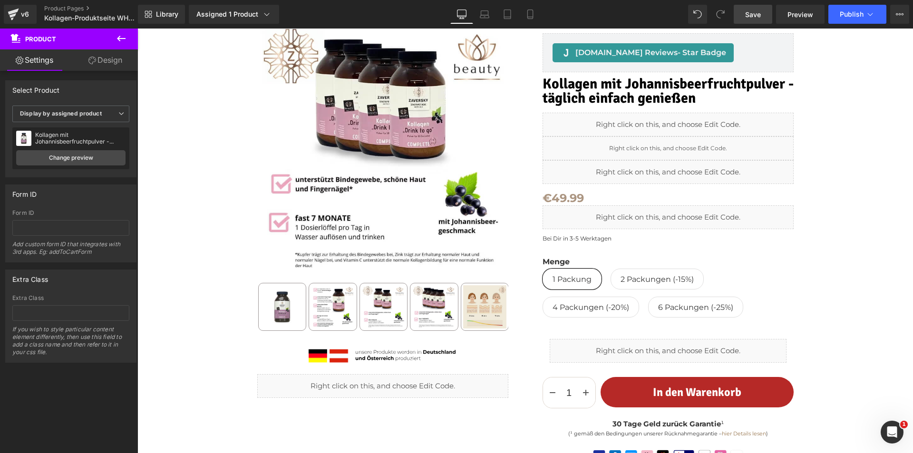
click at [760, 11] on span "Save" at bounding box center [753, 15] width 16 height 10
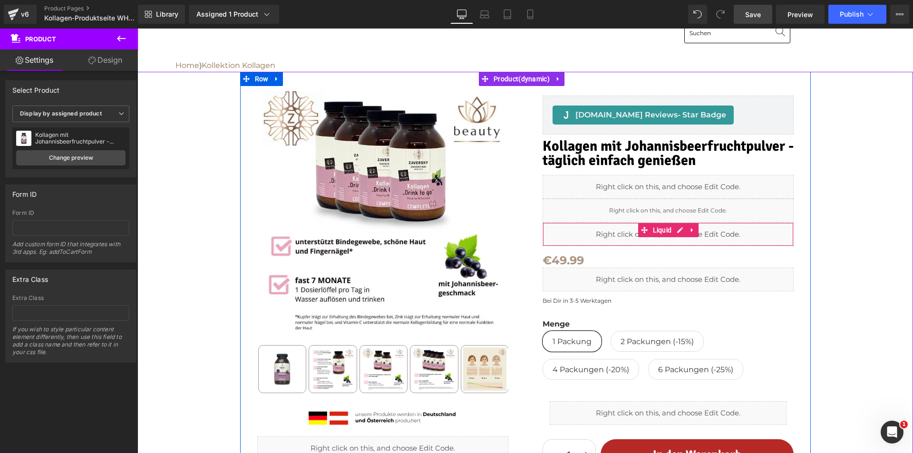
scroll to position [0, 0]
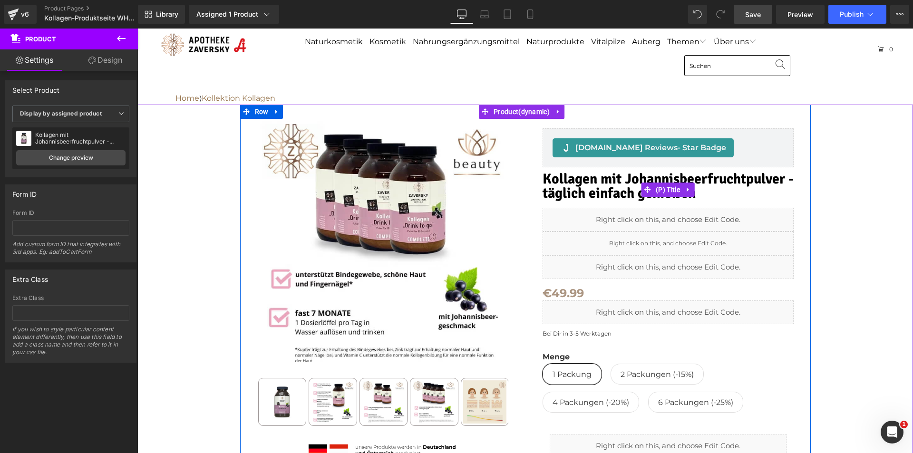
click at [641, 185] on span at bounding box center [647, 190] width 12 height 14
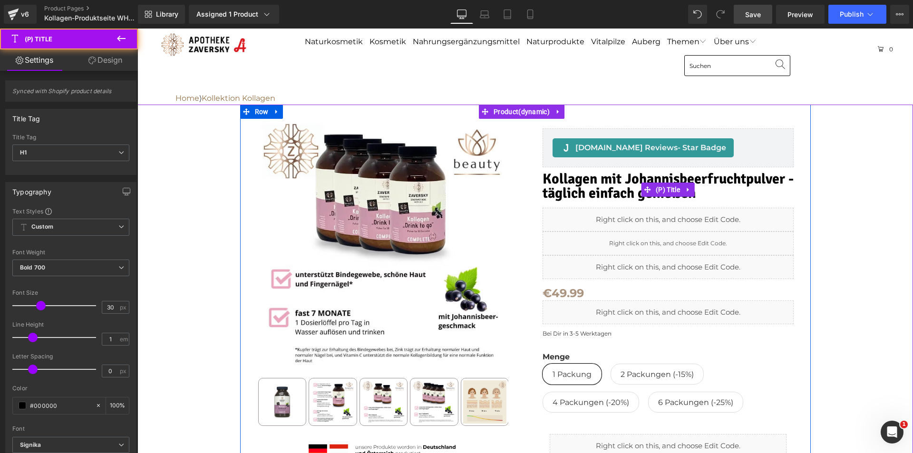
click at [595, 183] on span "Kollagen mit Johannisbeerfruchtpulver - täglich einfach genießen" at bounding box center [668, 190] width 251 height 36
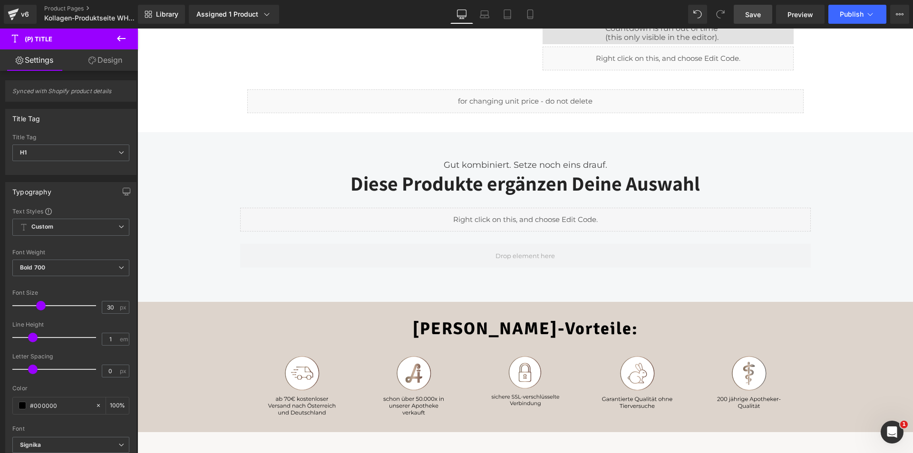
scroll to position [571, 0]
